Goal: Transaction & Acquisition: Purchase product/service

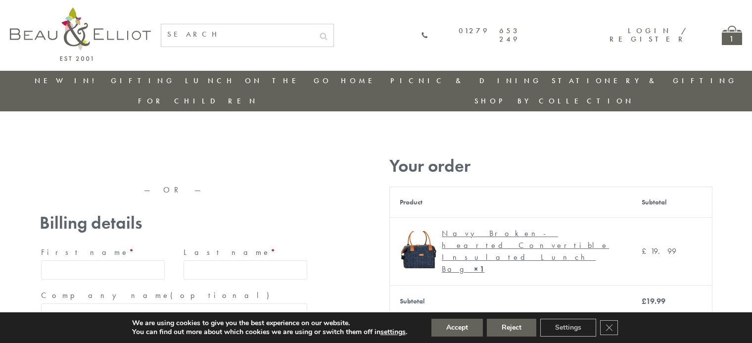
type input "maria33@yahoo.com"
type input "Maria"
type input "Williams"
type input "23, Scottsdale, Happytown"
type input "London"
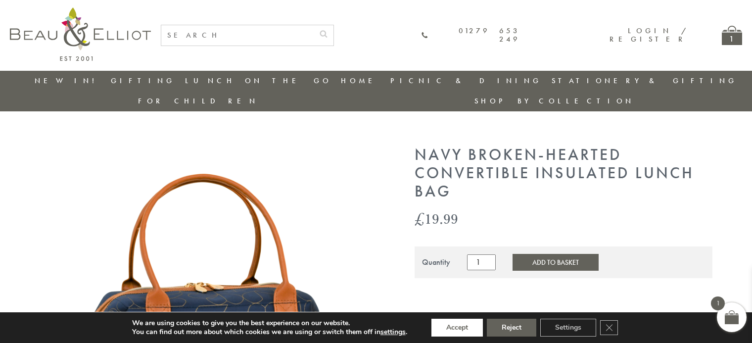
click at [458, 328] on button "Accept" at bounding box center [457, 328] width 51 height 18
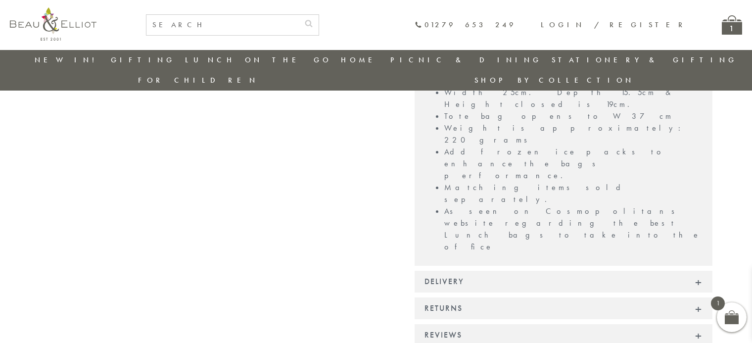
scroll to position [881, 0]
